Goal: Communication & Community: Answer question/provide support

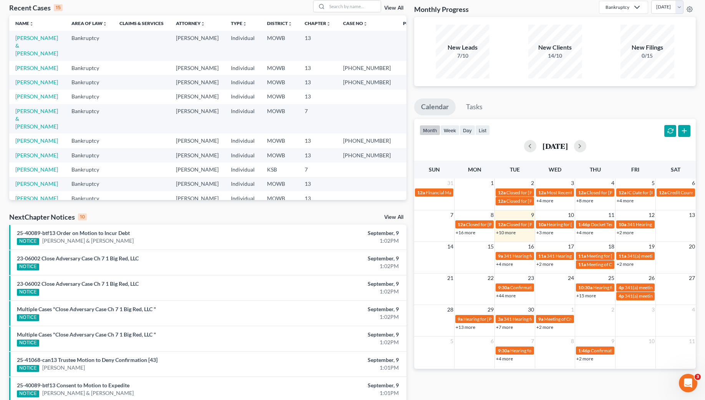
scroll to position [44, 0]
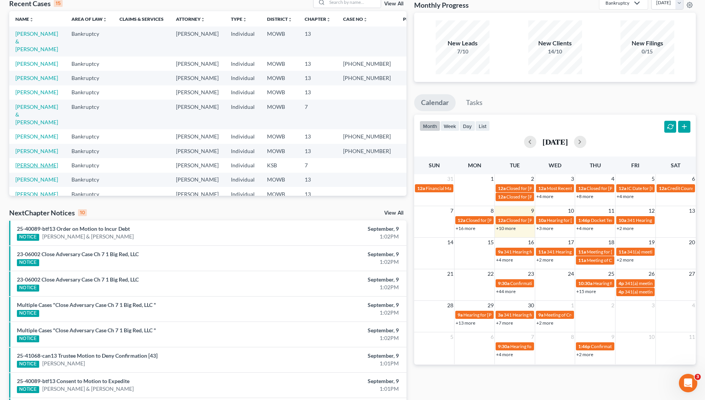
click at [48, 168] on link "[PERSON_NAME]" at bounding box center [36, 165] width 43 height 7
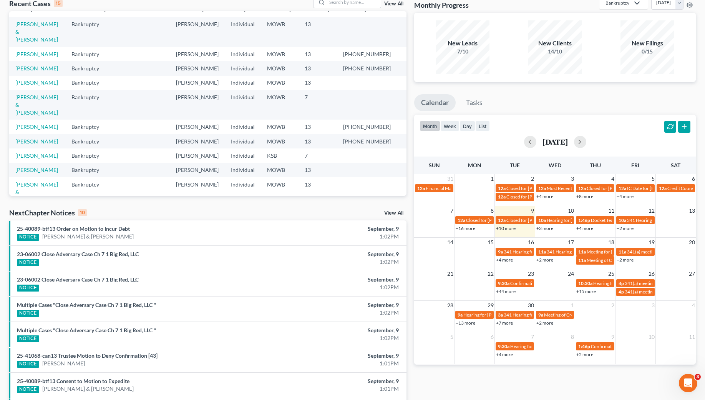
select select "4"
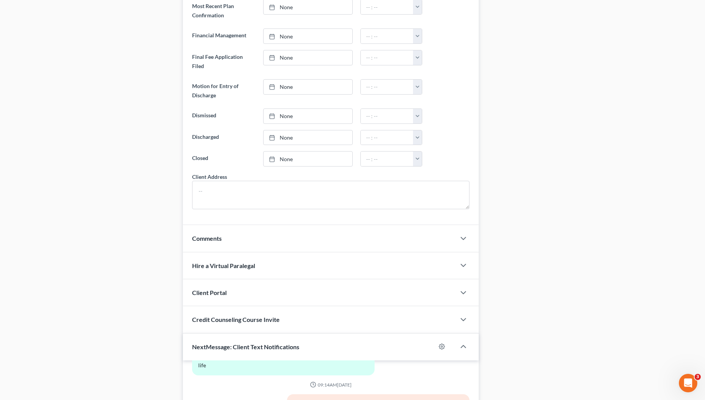
scroll to position [597, 0]
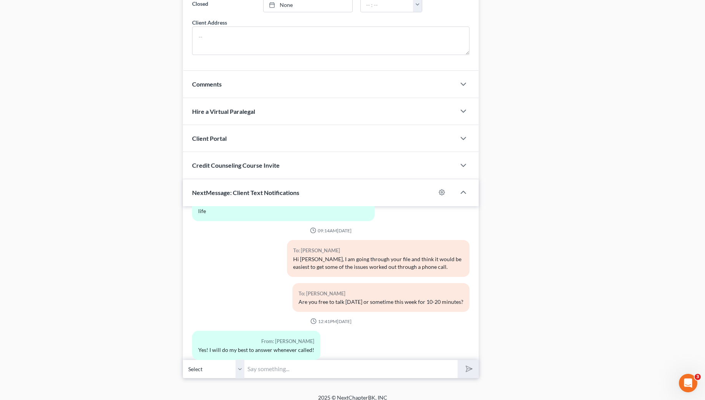
click at [326, 364] on input "text" at bounding box center [351, 368] width 213 height 19
type input "A"
type input "P"
type input "L"
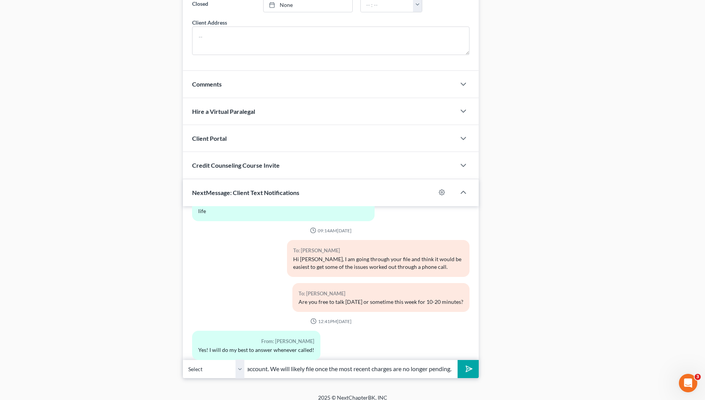
type input "Once you have purchased your necessities, please send me a screenshot of your a…"
click at [458, 360] on button "submit" at bounding box center [468, 369] width 21 height 18
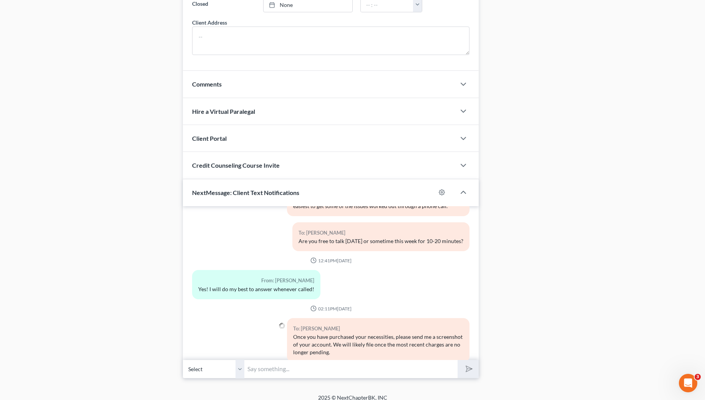
scroll to position [904, 0]
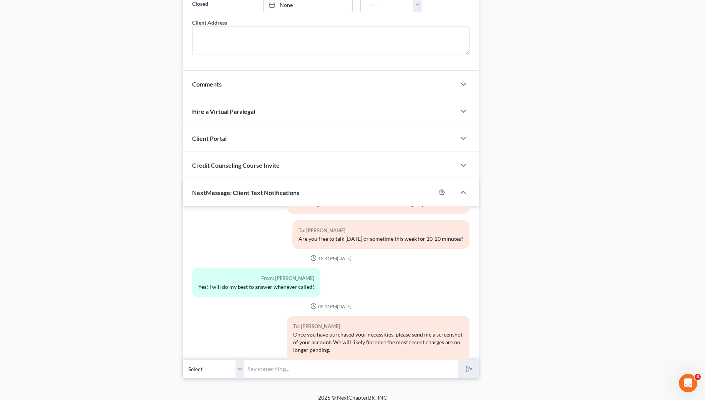
drag, startPoint x: 566, startPoint y: 74, endPoint x: 516, endPoint y: 1, distance: 88.6
